Goal: Find specific page/section: Find specific page/section

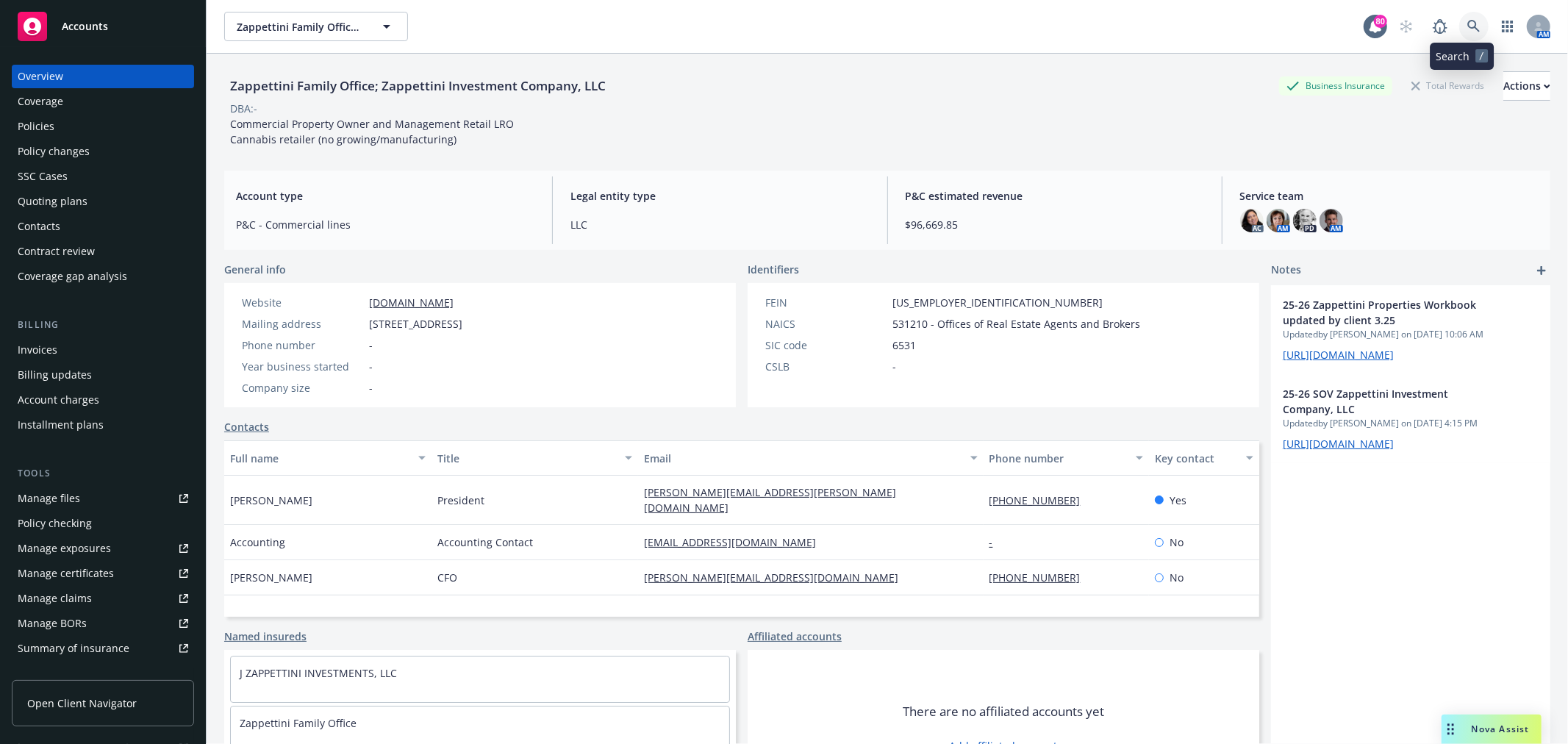
click at [1459, 20] on link at bounding box center [1474, 26] width 29 height 29
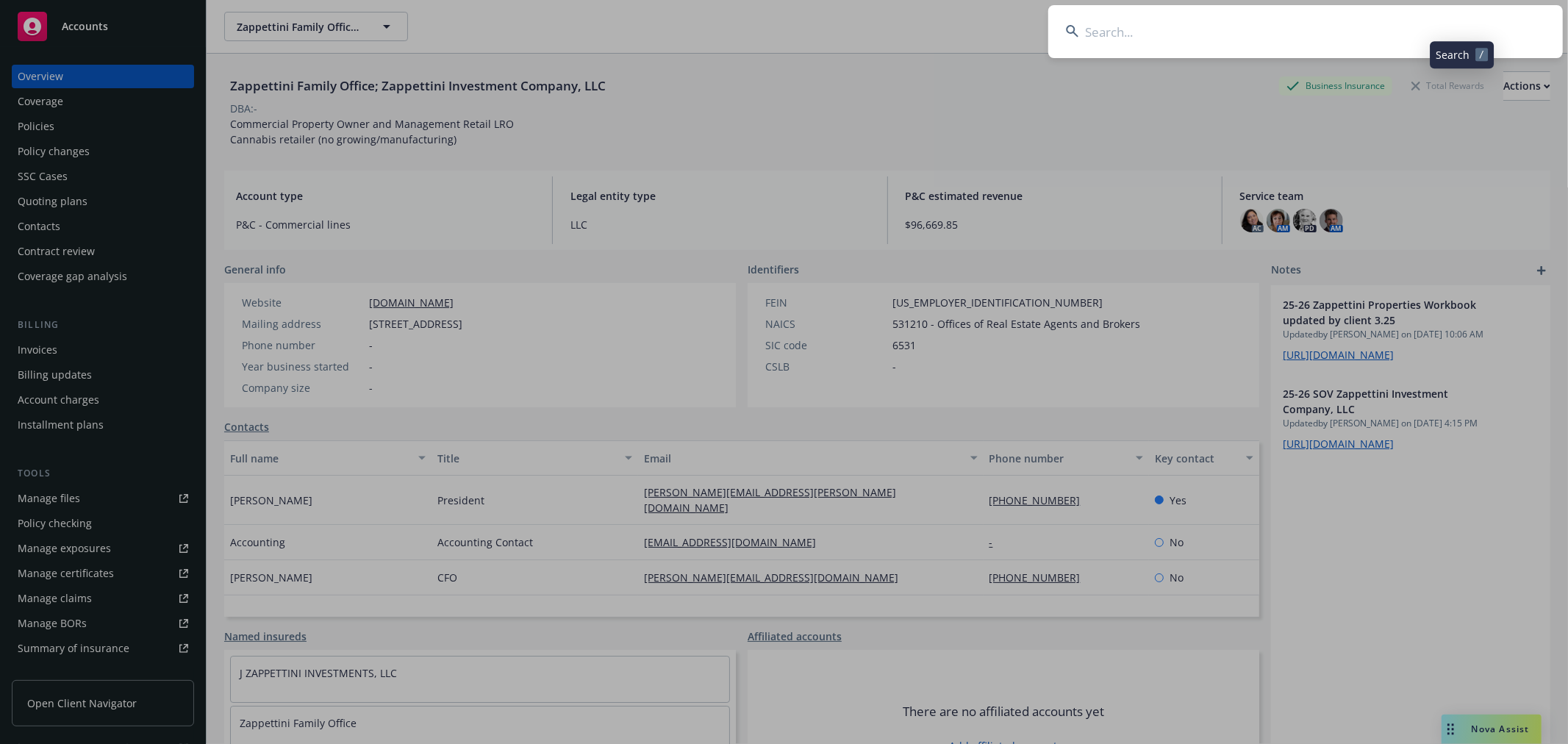
click at [1311, 33] on input at bounding box center [1305, 31] width 515 height 53
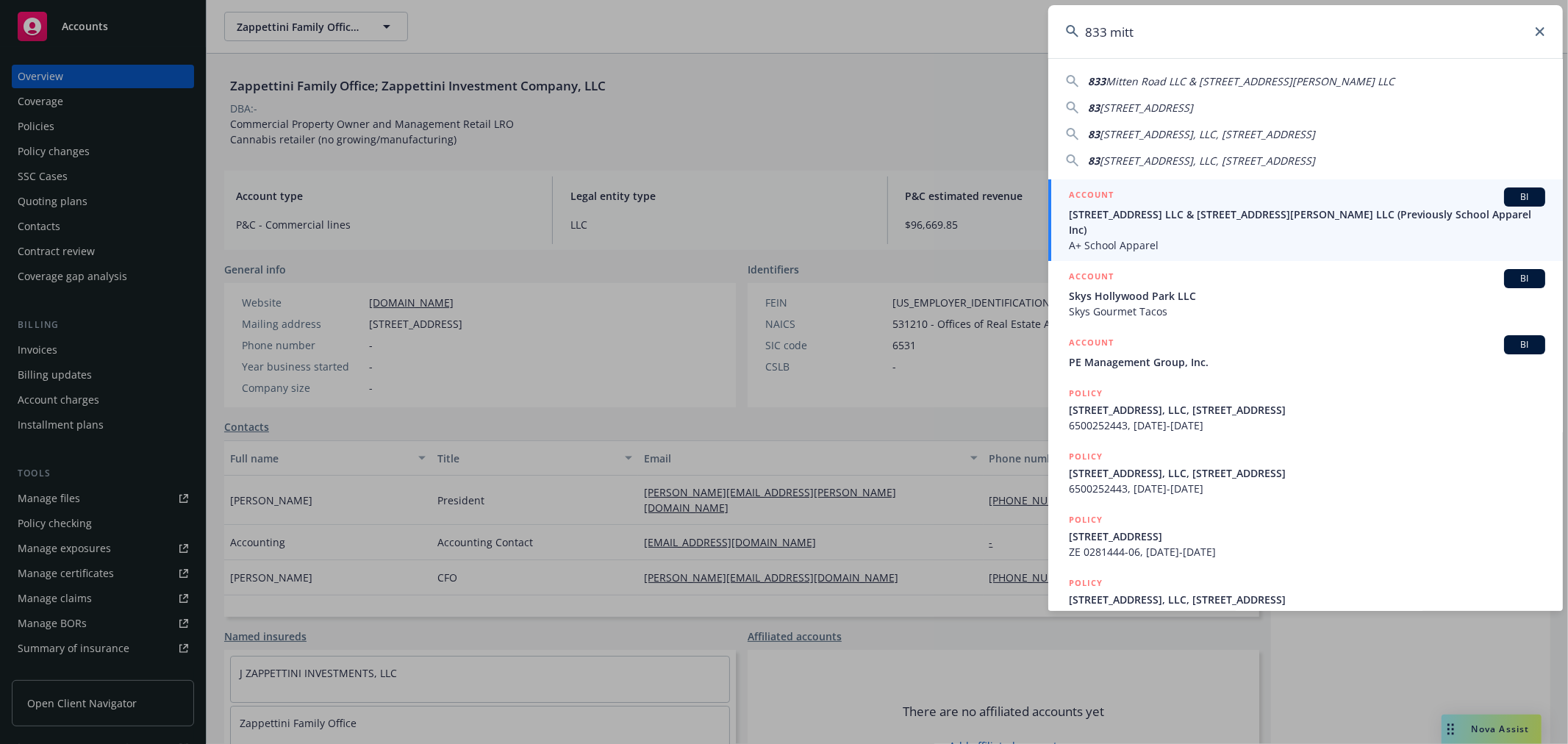
type input "833 mitt"
click at [1218, 218] on span "833 Mitten Road LLC & 300 West Bradley Street LLC (Previously School Apparel In…" at bounding box center [1307, 222] width 477 height 31
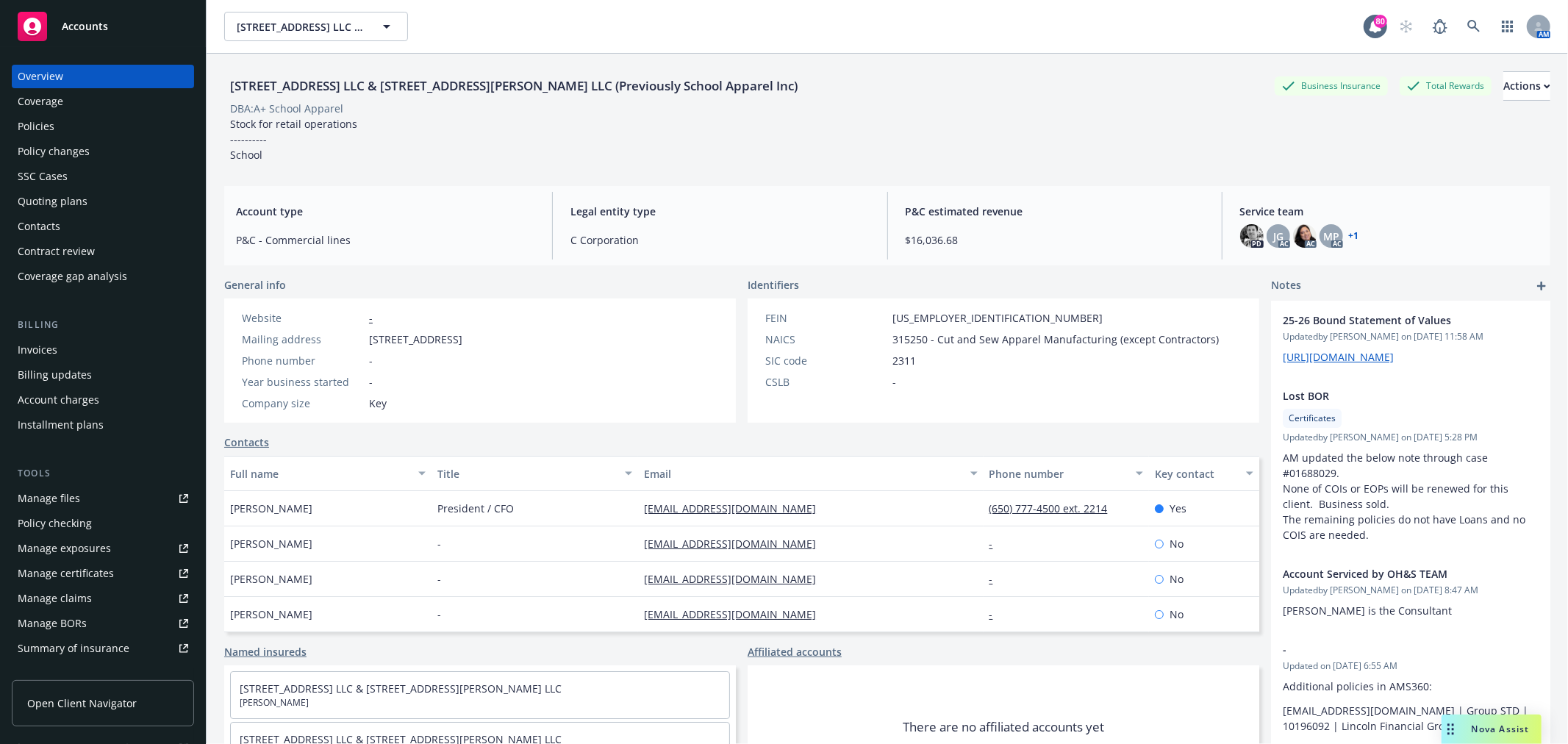
click at [590, 78] on div "833 Mitten Road LLC & 300 West Bradley Street LLC (Previously School Apparel In…" at bounding box center [514, 86] width 579 height 29
drag, startPoint x: 535, startPoint y: 86, endPoint x: 226, endPoint y: 92, distance: 309.1
click at [226, 92] on div "833 Mitten Road LLC & 300 West Bradley Street LLC (Previously School Apparel In…" at bounding box center [514, 86] width 579 height 20
copy div "833 Mitten Road LLC & 300 West Bradley Street LLC"
click at [104, 126] on div "Policies" at bounding box center [103, 126] width 171 height 24
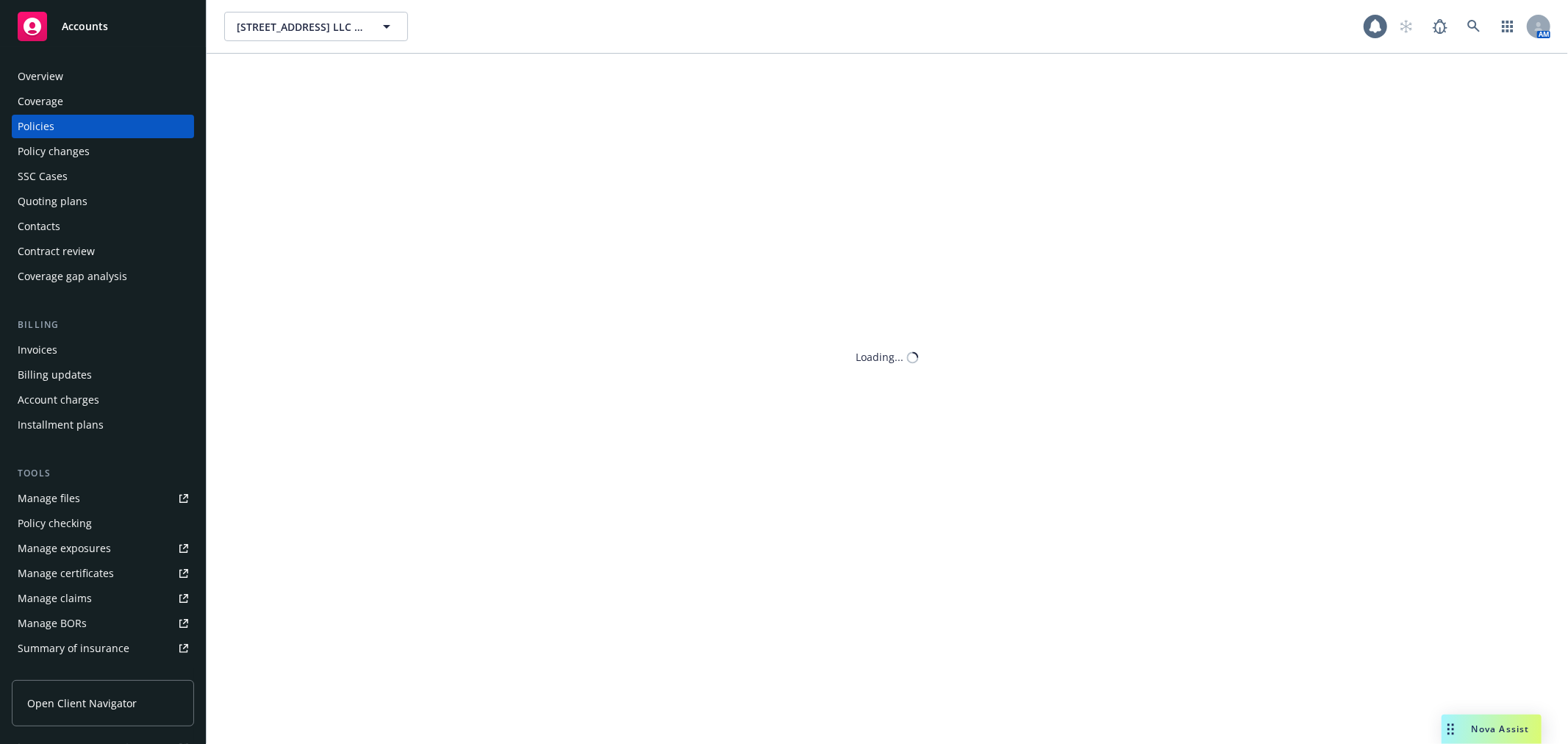
click at [63, 335] on div "Billing Invoices Billing updates Account charges Installment plans" at bounding box center [102, 376] width 182 height 119
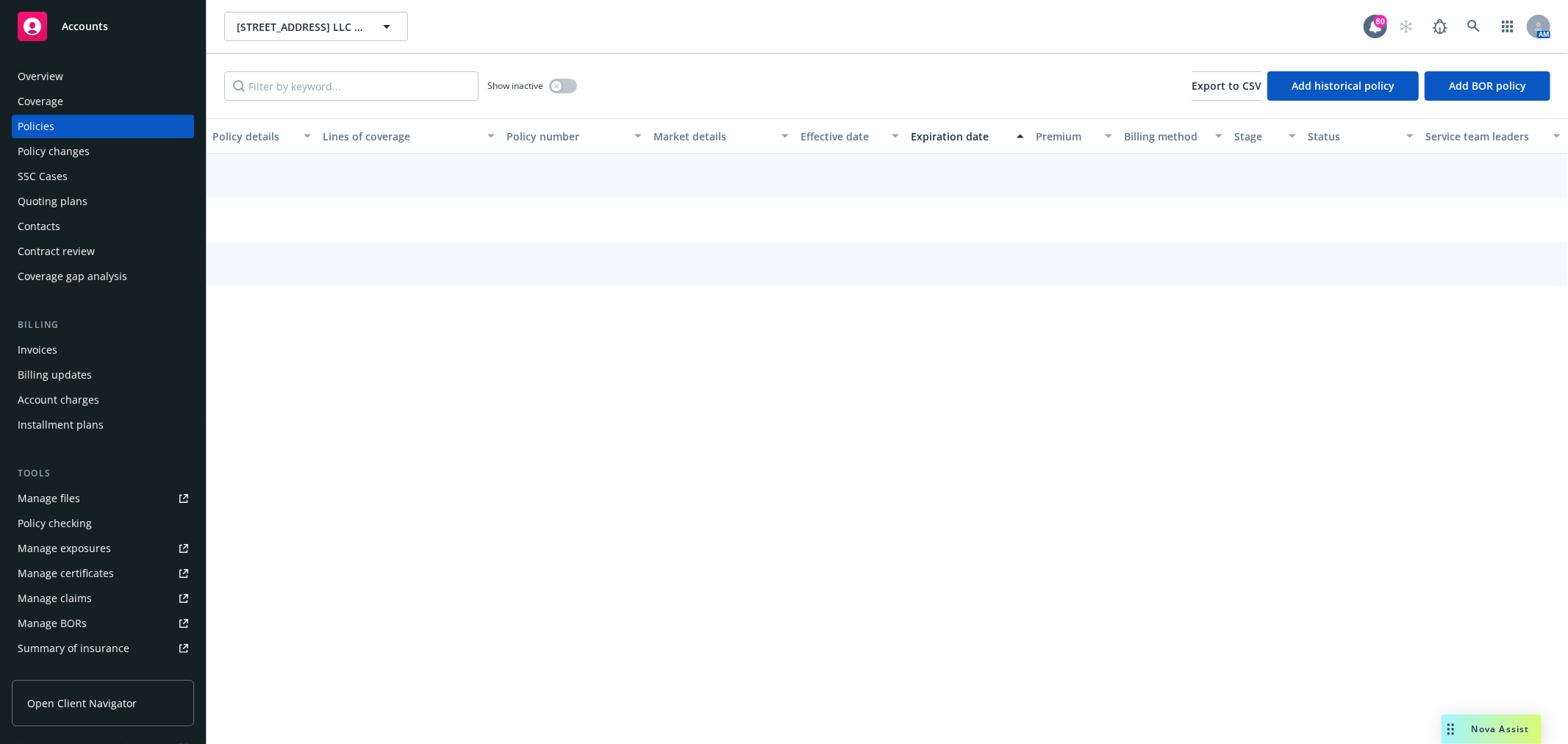
click at [50, 350] on div "Invoices" at bounding box center [37, 350] width 40 height 24
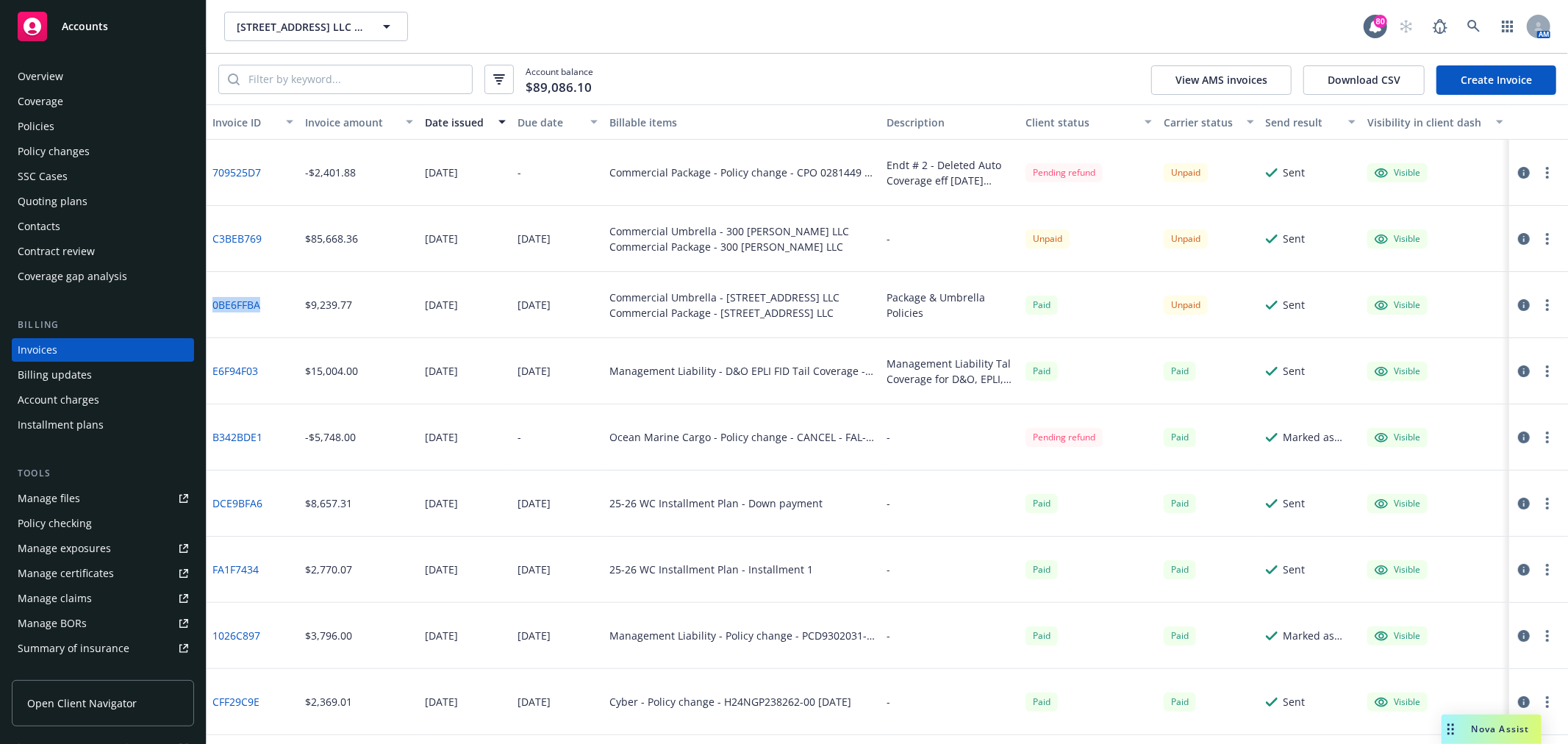
drag, startPoint x: 283, startPoint y: 302, endPoint x: 208, endPoint y: 309, distance: 75.3
click at [208, 309] on div "0BE6FFBA" at bounding box center [253, 304] width 93 height 66
copy link "0BE6FFBA"
drag, startPoint x: 272, startPoint y: 238, endPoint x: 207, endPoint y: 243, distance: 65.2
click at [207, 243] on div "C3BEB769" at bounding box center [253, 238] width 93 height 66
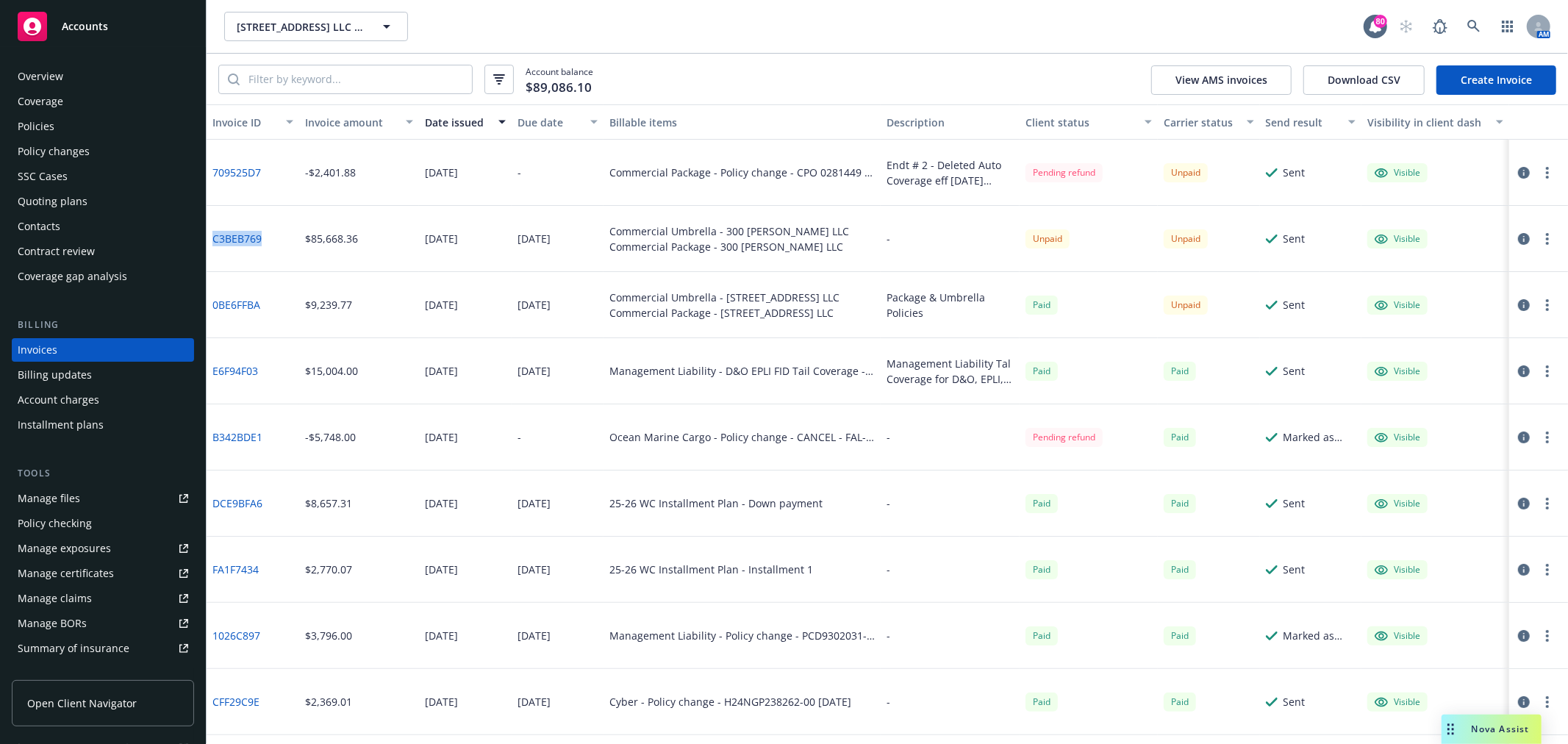
copy link "C3BEB769"
click at [42, 115] on div "Policies" at bounding box center [36, 126] width 37 height 24
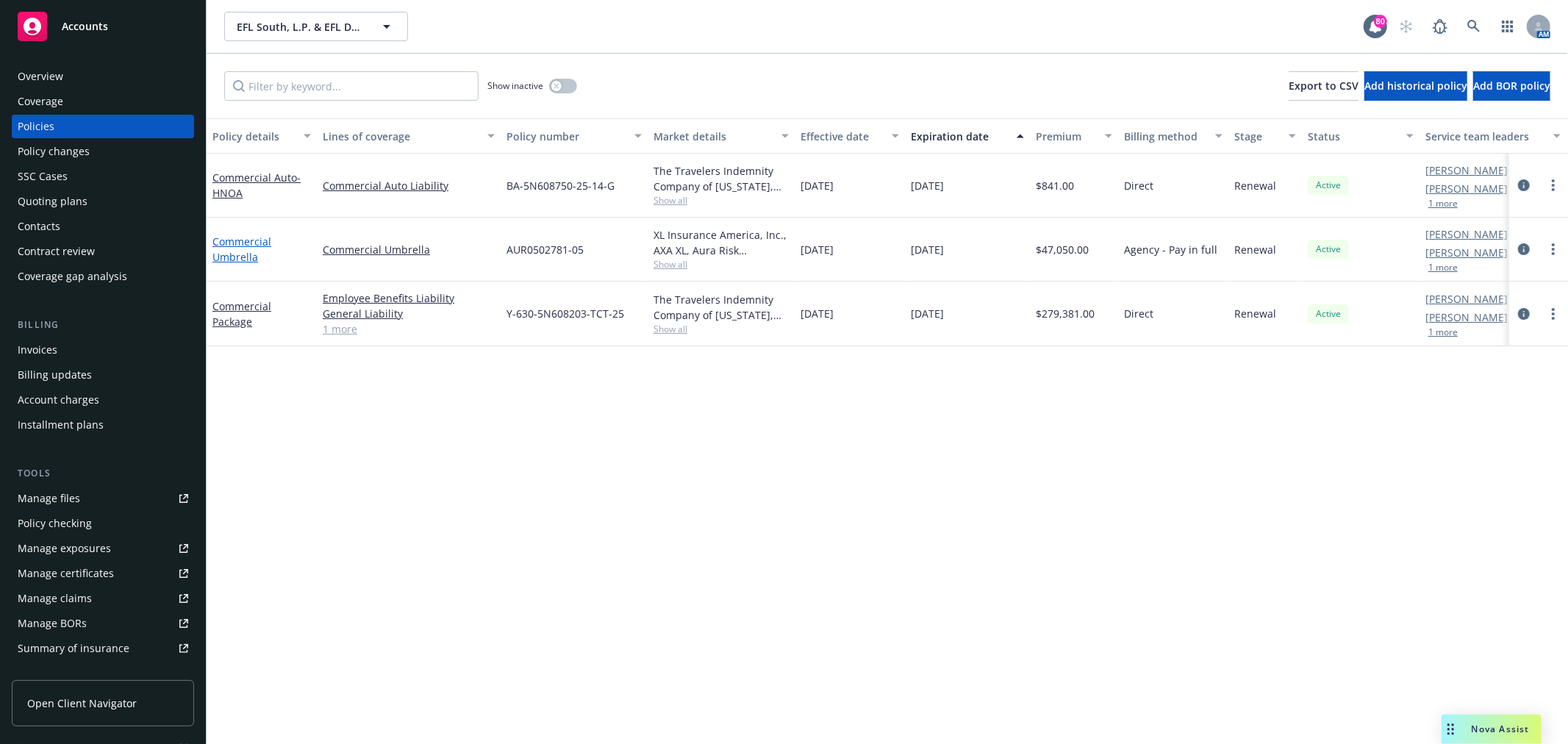
click at [244, 253] on link "Commercial Umbrella" at bounding box center [242, 249] width 59 height 29
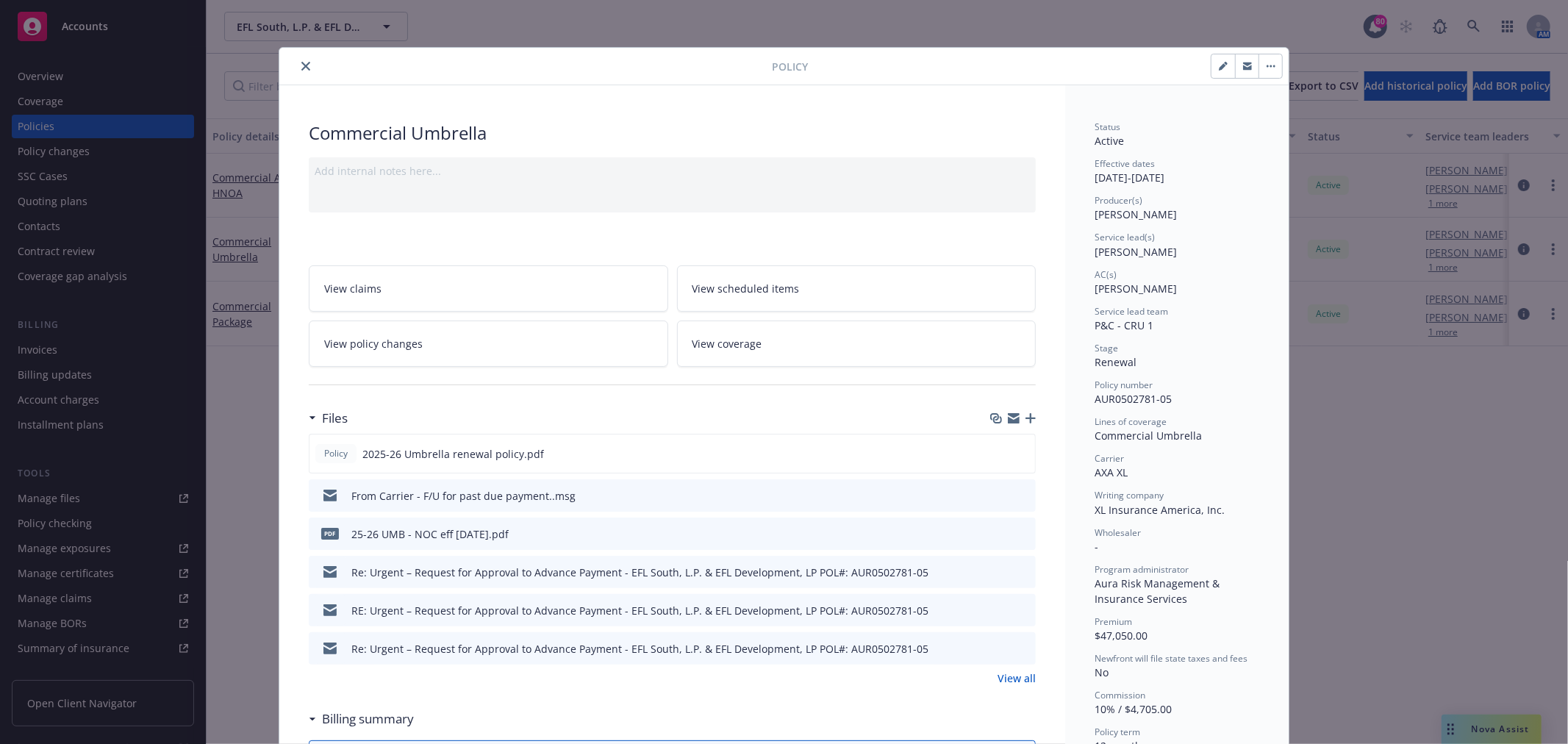
click at [1009, 420] on icon "button" at bounding box center [1013, 420] width 11 height 7
click at [302, 65] on icon "close" at bounding box center [306, 66] width 9 height 9
